Goal: Communication & Community: Answer question/provide support

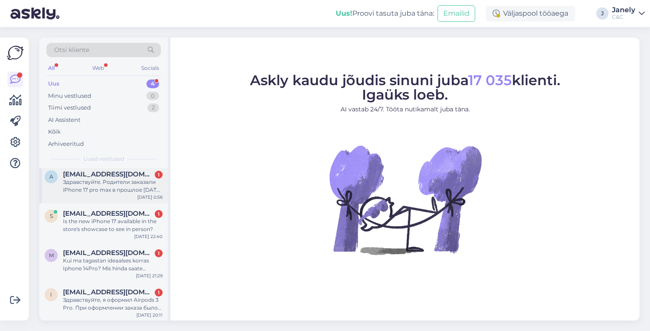
scroll to position [3, 0]
click at [128, 265] on div "Kui ma tagastan ideaalses korras Iphone 14Pro? Mis [PERSON_NAME] saate pakkuda?" at bounding box center [113, 266] width 100 height 16
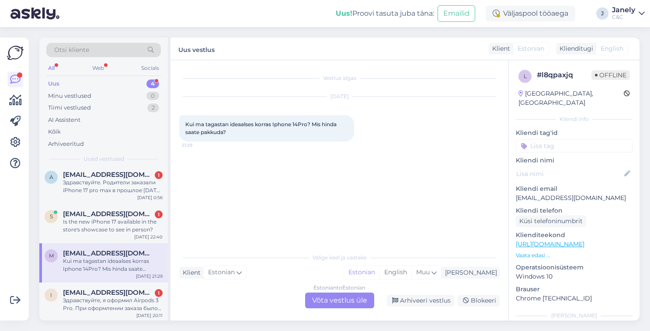
click at [332, 306] on div "Estonian to Estonian Võta vestlus üle" at bounding box center [339, 301] width 69 height 16
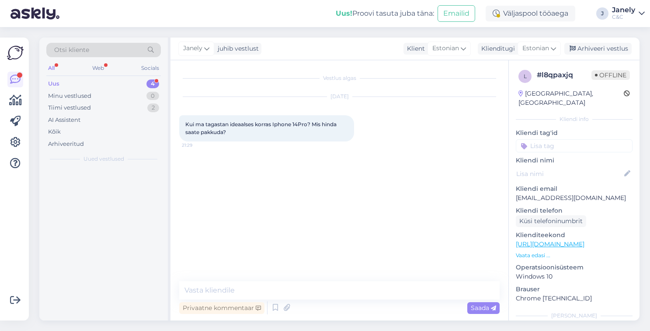
scroll to position [0, 0]
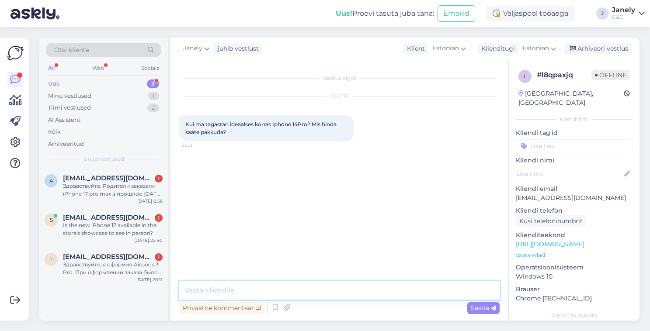
click at [255, 295] on textarea at bounding box center [339, 291] width 321 height 18
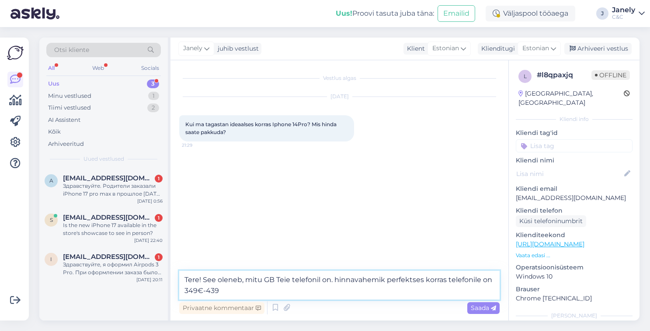
type textarea "Tere! See oleneb, mitu GB Teie telefonil on. hinnavahemik perfektses korras tel…"
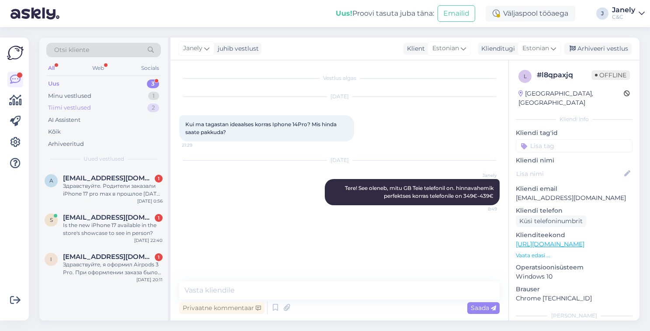
click at [130, 108] on div "Tiimi vestlused 2" at bounding box center [103, 108] width 115 height 12
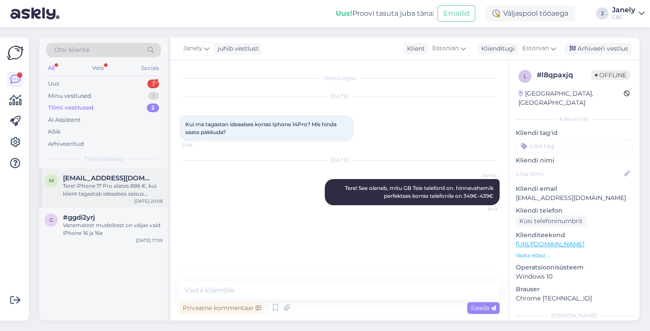
click at [123, 201] on div "m mattias.vetto@gmail.com Tere! iPhone 17 Pro alates 886 €, kui klient tagastab…" at bounding box center [103, 187] width 129 height 39
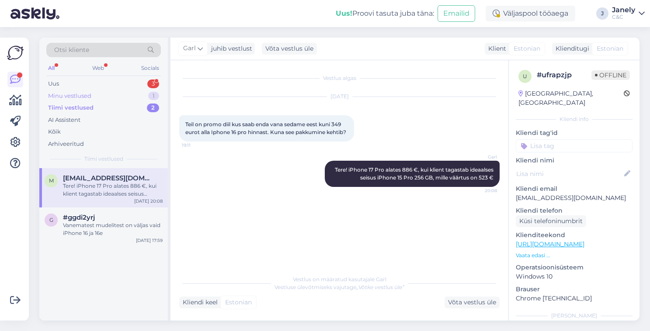
click at [100, 93] on div "Minu vestlused 1" at bounding box center [103, 96] width 115 height 12
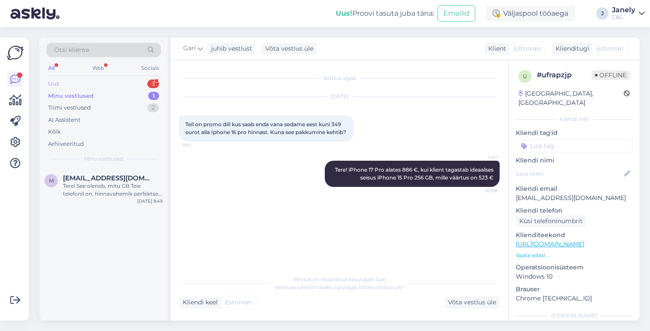
click at [105, 79] on div "Uus 3" at bounding box center [103, 84] width 115 height 12
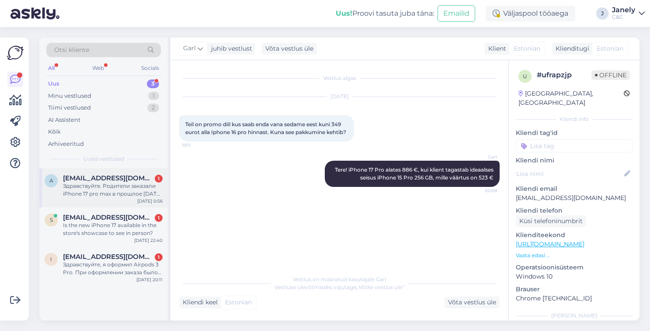
click at [118, 183] on div "Здравствуйте. Родители заказали iPhone 17 pro max в прошлое воскресенье (21.09)…" at bounding box center [113, 190] width 100 height 16
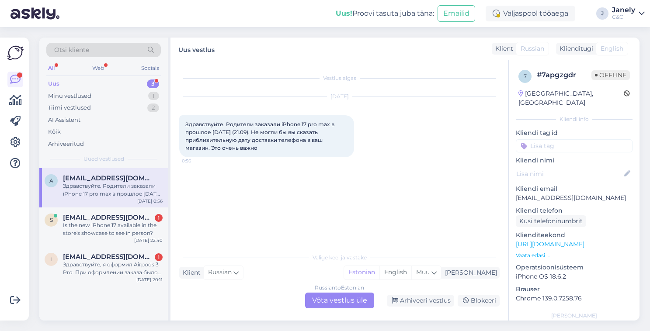
click at [339, 308] on div "Russian to Estonian Võta vestlus üle" at bounding box center [339, 301] width 69 height 16
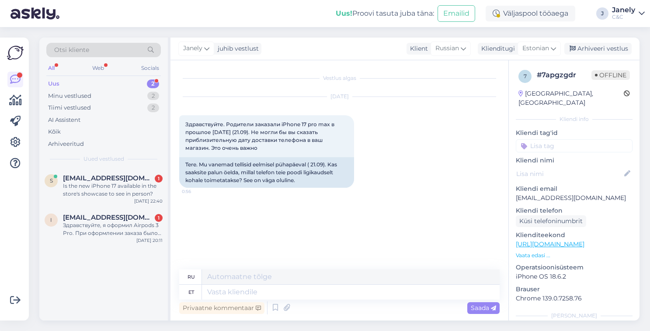
click at [334, 303] on div "Privaatne kommentaar Saada" at bounding box center [339, 308] width 321 height 17
click at [276, 310] on icon at bounding box center [275, 308] width 10 height 13
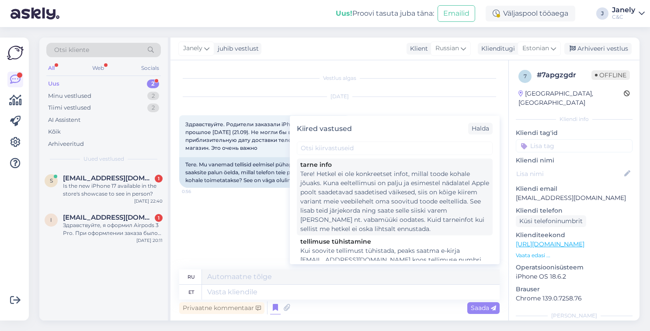
click at [355, 207] on div "Tere! Hetkel ei ole konkreetset infot, millal toode kohale jõuaks. Kuna eeltell…" at bounding box center [394, 202] width 189 height 64
type textarea "Здравствуйте! В настоящее время нет точной информации о сроках поставки. Поскол…"
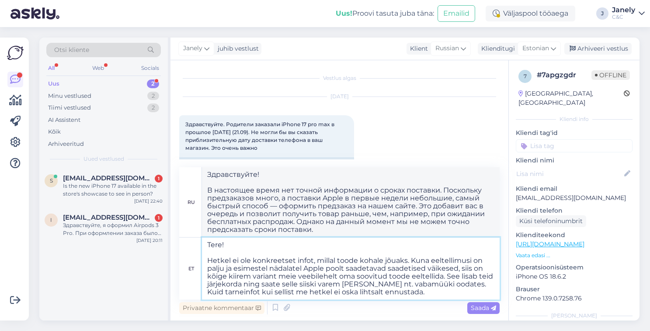
drag, startPoint x: 462, startPoint y: 267, endPoint x: 456, endPoint y: 284, distance: 18.0
click at [456, 284] on textarea "Tere! Hetkel ei ole konkreetset infot, millal toode kohale jõuaks. Kuna eeltell…" at bounding box center [351, 269] width 298 height 62
type textarea "Tere! Hetkel ei ole konkreetset infot, millal toode kohale jõuaks. Kuna eeltell…"
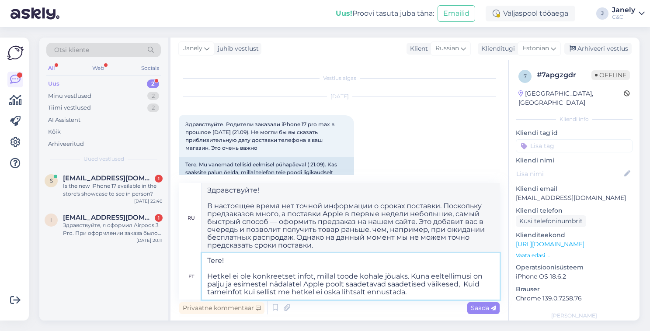
type textarea "Здравствуйте! В настоящее время нет точной информации о сроках поставки. Поскол…"
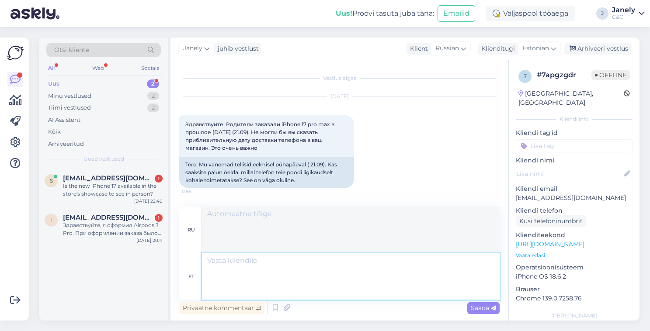
scroll to position [67, 0]
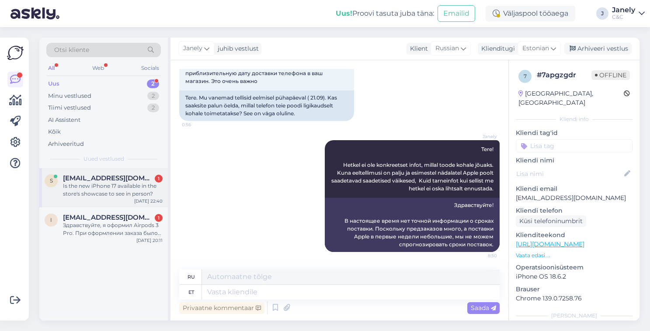
click at [111, 190] on div "Is the new iPhone 17 available in the store's showcase to see in person?" at bounding box center [113, 190] width 100 height 16
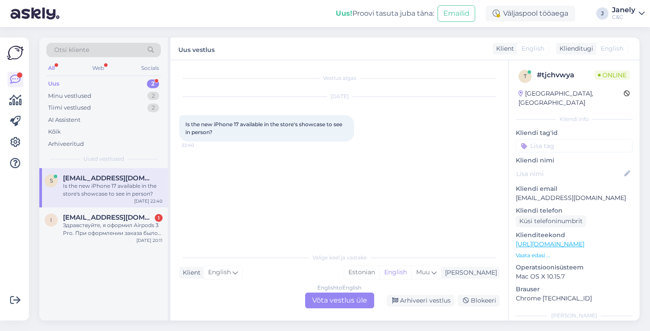
click at [317, 303] on div "English to English Võta vestlus üle" at bounding box center [339, 301] width 69 height 16
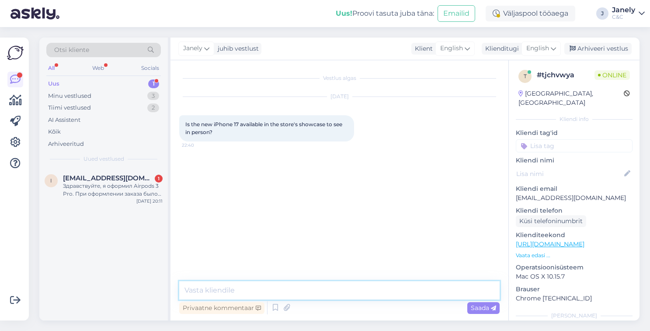
click at [273, 292] on textarea at bounding box center [339, 291] width 321 height 18
type textarea "Hello! iPhone 17 as a demo you can see at the stores yes"
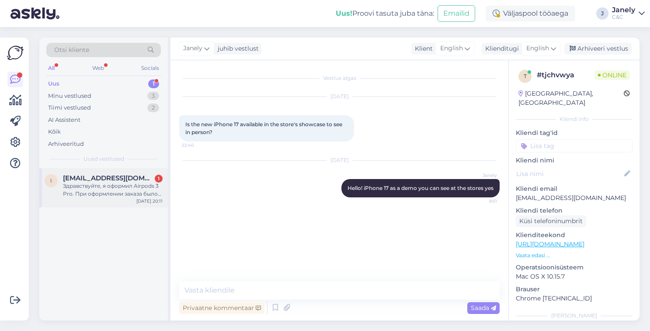
click at [109, 201] on div "i ichernetskii@gmail.com 1 Здравствуйте, я оформил Airpods 3 Pro. При оформлени…" at bounding box center [103, 187] width 129 height 39
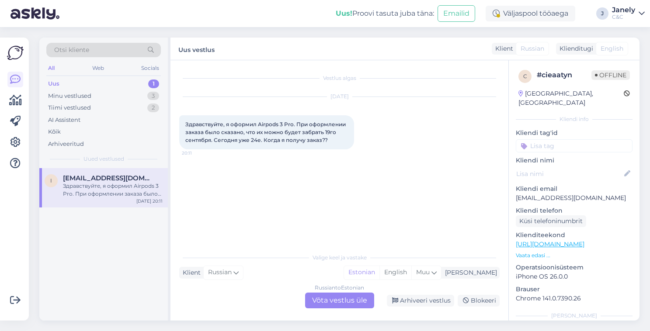
click at [351, 305] on div "Russian to Estonian Võta vestlus üle" at bounding box center [339, 301] width 69 height 16
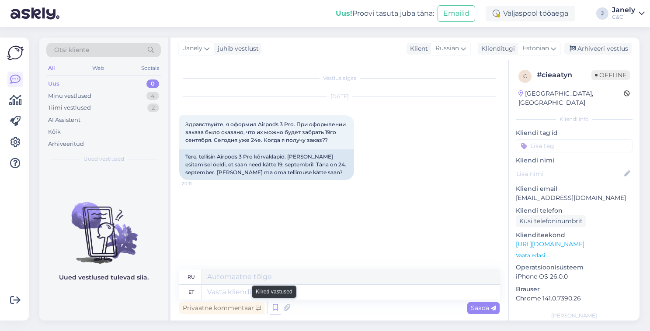
click at [277, 305] on icon at bounding box center [275, 308] width 10 height 13
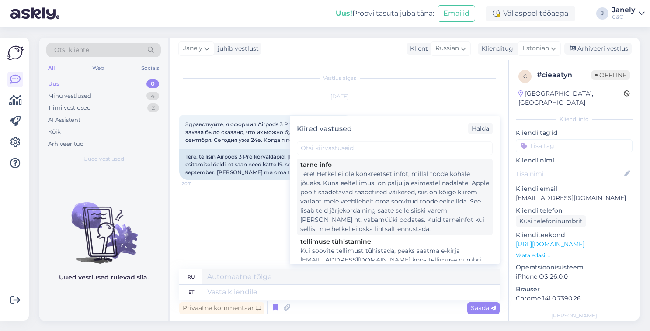
click at [324, 218] on div "Tere! Hetkel ei ole konkreetset infot, millal toode kohale jõuaks. Kuna eeltell…" at bounding box center [394, 202] width 189 height 64
type textarea "Здравствуйте! В настоящее время нет точной информации о сроках поставки. Поскол…"
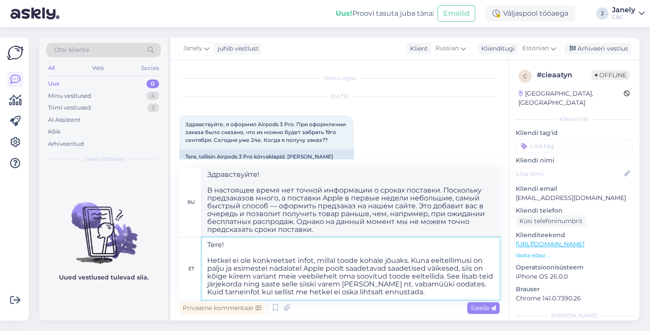
drag, startPoint x: 463, startPoint y: 267, endPoint x: 459, endPoint y: 284, distance: 17.0
click at [459, 284] on textarea "Tere! Hetkel ei ole konkreetset infot, millal toode kohale jõuaks. Kuna eeltell…" at bounding box center [351, 269] width 298 height 62
type textarea "Tere! Hetkel ei ole konkreetset infot, millal toode kohale jõuaks. Kuna eeltell…"
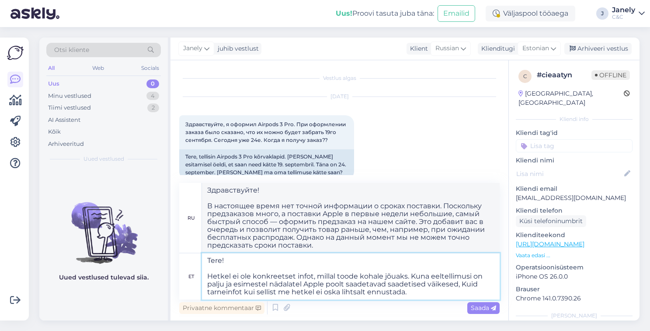
type textarea "Здравствуйте! В настоящее время нет точной информации о сроках поставки. Поскол…"
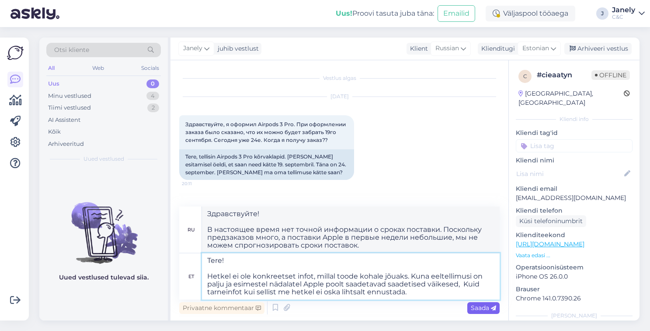
type textarea "Tere! Hetkel ei ole konkreetset infot, millal toode kohale jõuaks. Kuna eeltell…"
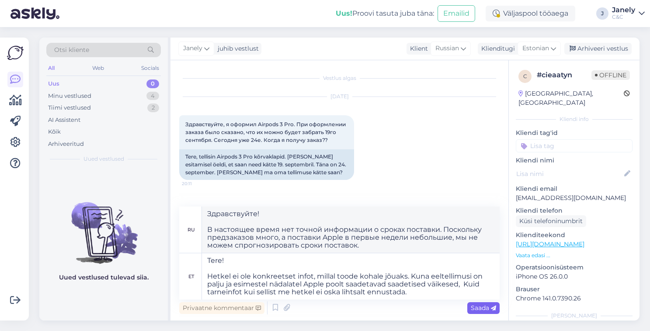
click at [477, 313] on div "Saada" at bounding box center [483, 309] width 32 height 12
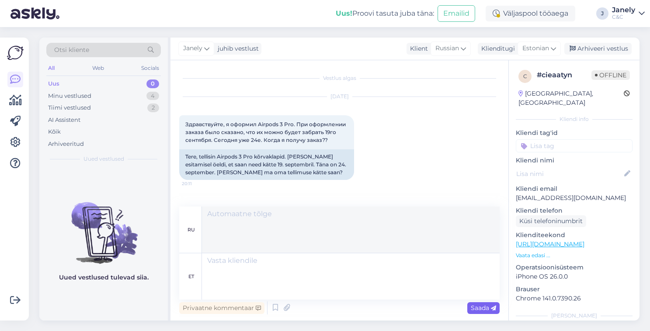
scroll to position [77, 0]
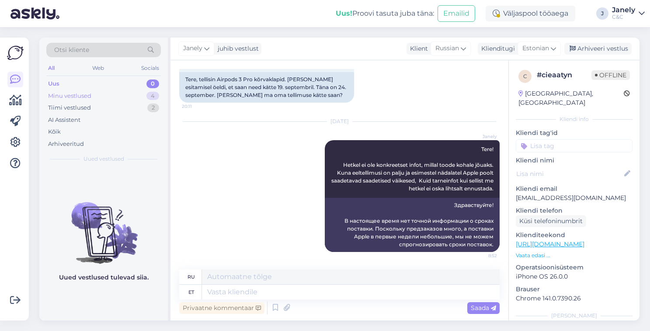
click at [110, 98] on div "Minu vestlused 4" at bounding box center [103, 96] width 115 height 12
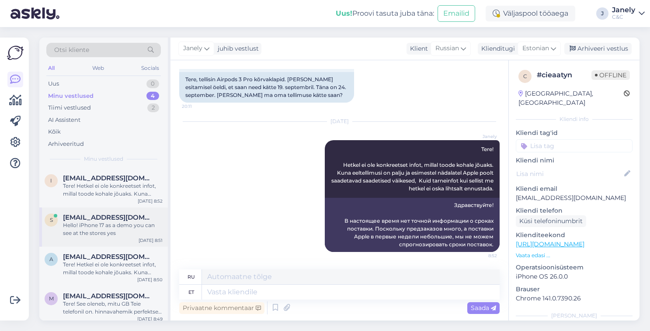
click at [132, 216] on span "[EMAIL_ADDRESS][DOMAIN_NAME]" at bounding box center [108, 218] width 91 height 8
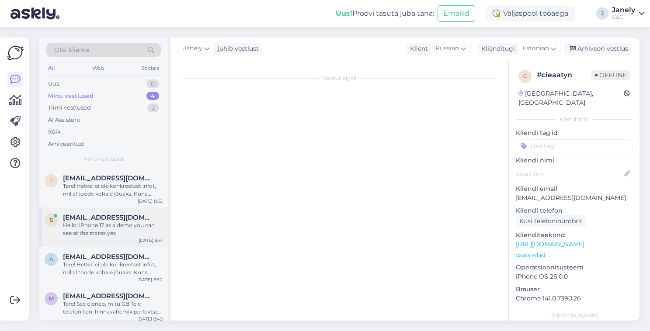
scroll to position [0, 0]
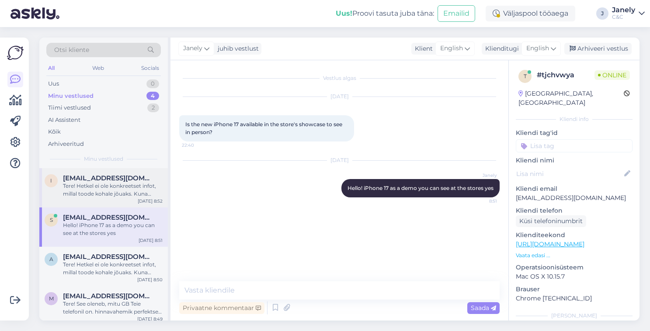
click at [138, 192] on div "Tere! Hetkel ei ole konkreetset infot, millal [PERSON_NAME] jõuaks. Kuna eeltel…" at bounding box center [113, 190] width 100 height 16
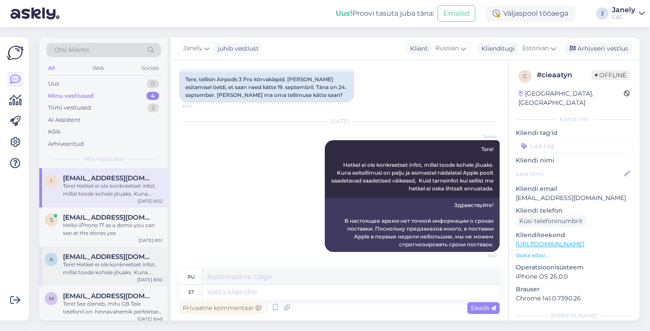
click at [115, 272] on div "Tere! Hetkel ei ole konkreetset infot, millal [PERSON_NAME] jõuaks. Kuna eeltel…" at bounding box center [113, 269] width 100 height 16
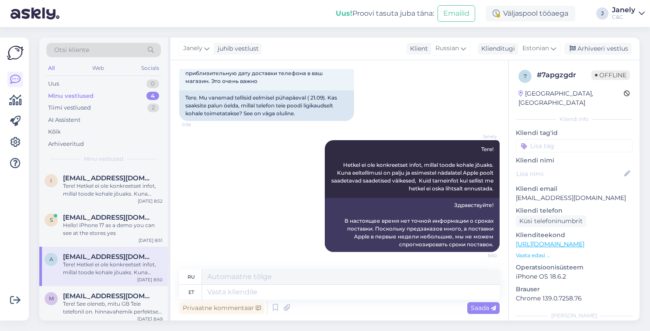
scroll to position [67, 0]
click at [102, 297] on span "[EMAIL_ADDRESS][DOMAIN_NAME]" at bounding box center [108, 297] width 91 height 8
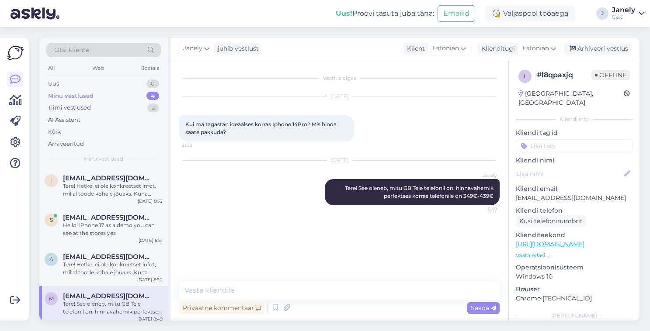
click at [110, 26] on div "Uus! Proovi tasuta juba täna: Emailid Väljaspool tööaega J Janely C&C" at bounding box center [325, 13] width 650 height 27
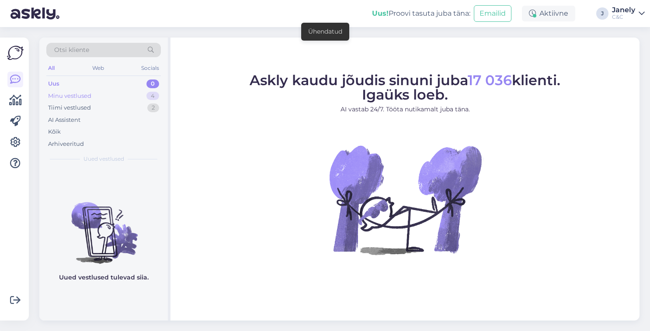
click at [136, 97] on div "Minu vestlused 4" at bounding box center [103, 96] width 115 height 12
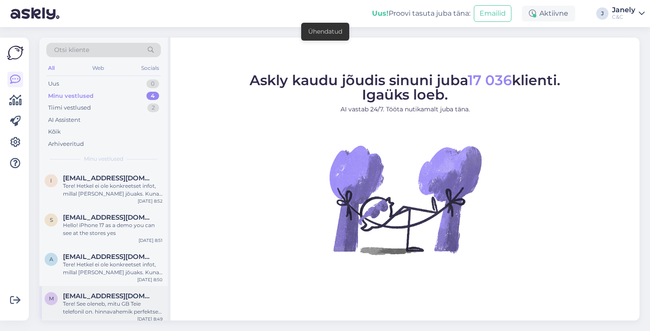
click at [118, 294] on span "[EMAIL_ADDRESS][DOMAIN_NAME]" at bounding box center [108, 297] width 91 height 8
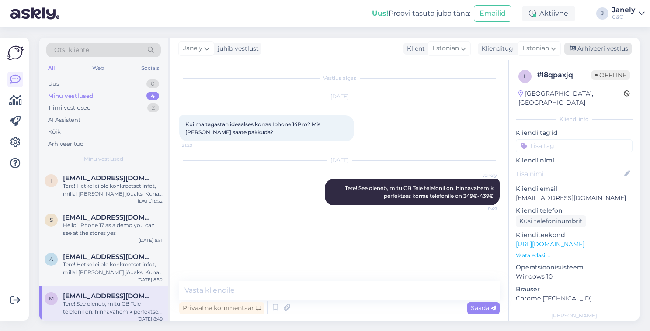
click at [583, 47] on div "Arhiveeri vestlus" at bounding box center [598, 49] width 67 height 12
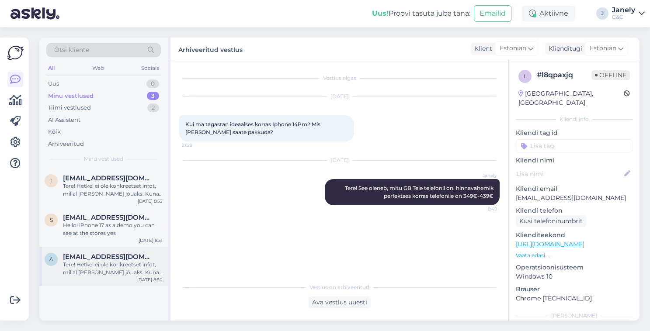
click at [114, 274] on div "Tere! Hetkel ei ole konkreetset infot, millal [PERSON_NAME] jõuaks. Kuna eeltel…" at bounding box center [113, 269] width 100 height 16
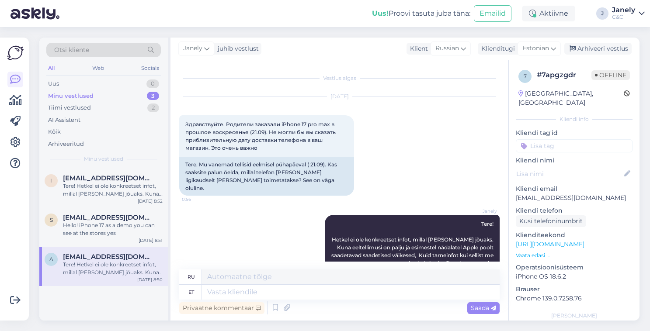
scroll to position [67, 0]
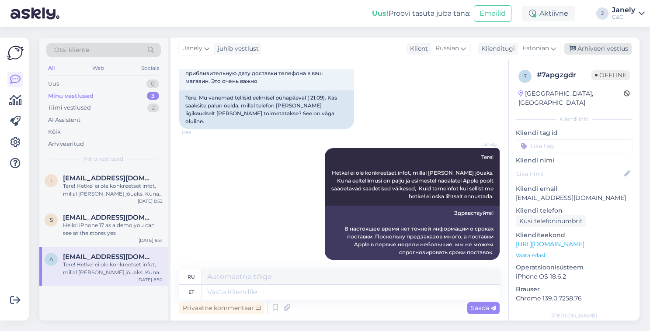
click at [609, 52] on div "Arhiveeri vestlus" at bounding box center [598, 49] width 67 height 12
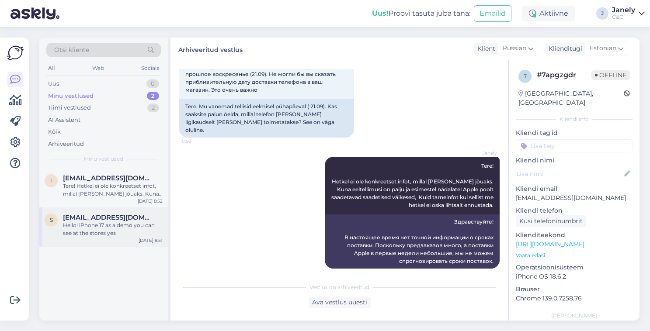
click at [113, 225] on div "Hello! iPhone 17 as a demo you can see at the stores yes" at bounding box center [113, 230] width 100 height 16
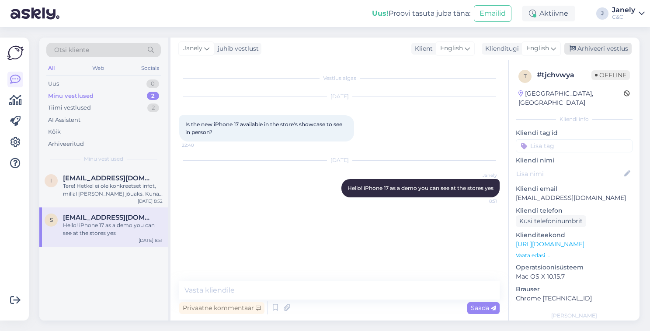
click at [596, 48] on div "Arhiveeri vestlus" at bounding box center [598, 49] width 67 height 12
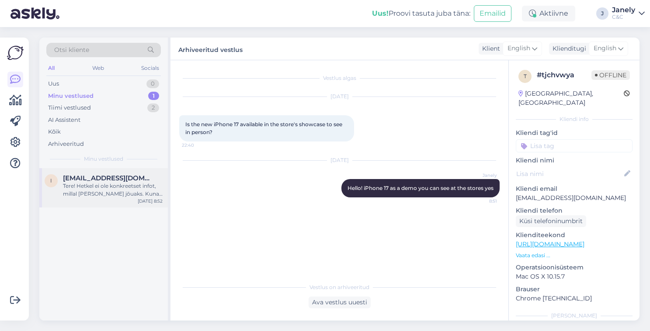
click at [125, 181] on span "[EMAIL_ADDRESS][DOMAIN_NAME]" at bounding box center [108, 178] width 91 height 8
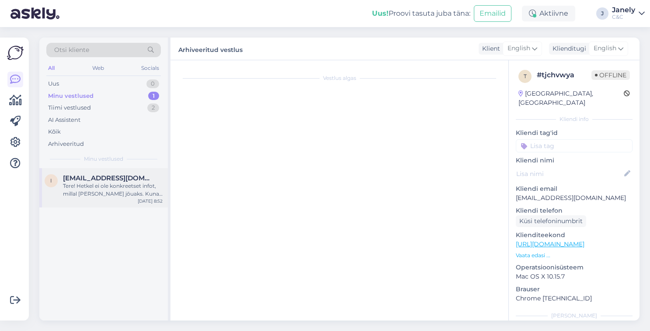
scroll to position [77, 0]
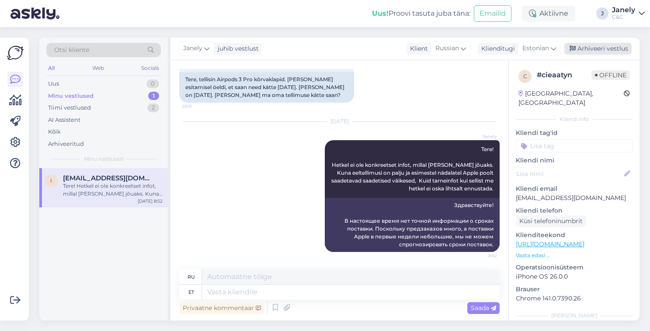
click at [605, 49] on div "Arhiveeri vestlus" at bounding box center [598, 49] width 67 height 12
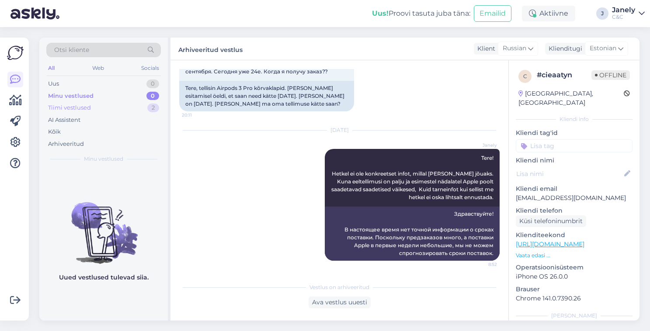
click at [97, 107] on div "Tiimi vestlused 2" at bounding box center [103, 108] width 115 height 12
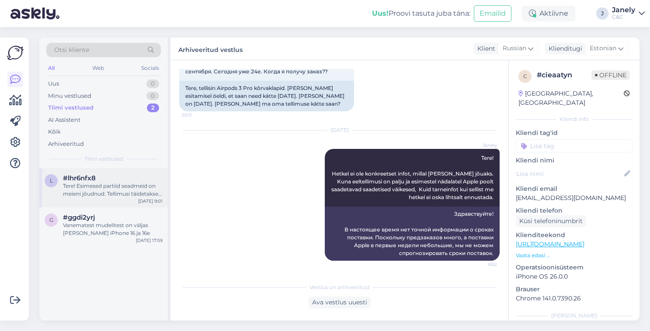
click at [149, 198] on div "[DATE] 9:01" at bounding box center [150, 201] width 24 height 7
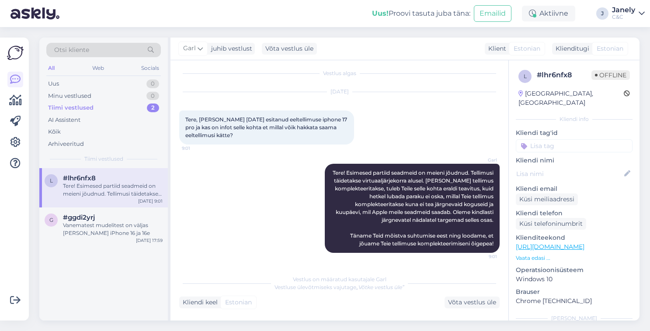
click at [118, 11] on div "Uus! Proovi tasuta [PERSON_NAME]: Emailid Aktiivne J Janely C&C" at bounding box center [325, 13] width 650 height 27
click at [89, 87] on div "Uus 1" at bounding box center [103, 84] width 115 height 12
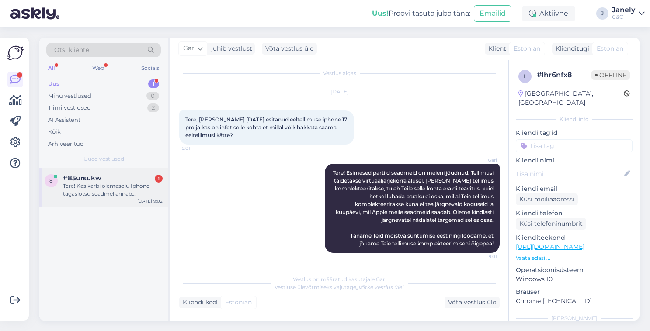
click at [146, 188] on div "Tere! Kas karbi olemasolu Iphone tagasiotsu seadmel annab lisaväärtust?" at bounding box center [113, 190] width 100 height 16
